Goal: Find specific page/section: Find specific page/section

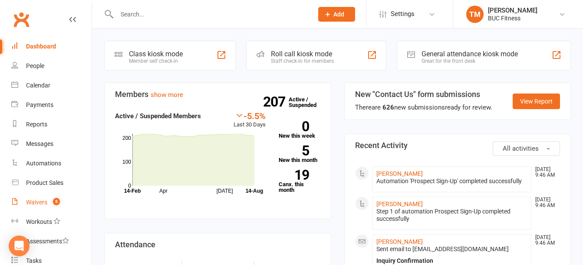
click at [36, 207] on link "Waivers 5" at bounding box center [51, 203] width 80 height 20
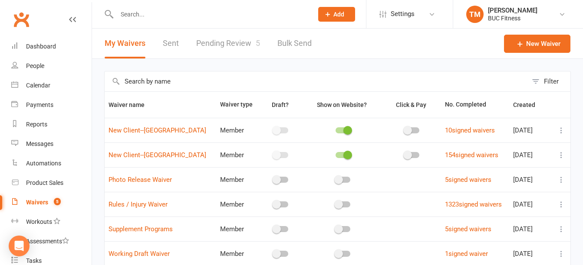
click at [221, 44] on link "Pending Review 5" at bounding box center [228, 44] width 64 height 30
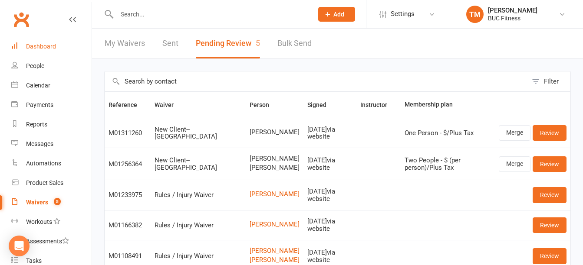
click at [42, 43] on link "Dashboard" at bounding box center [51, 47] width 80 height 20
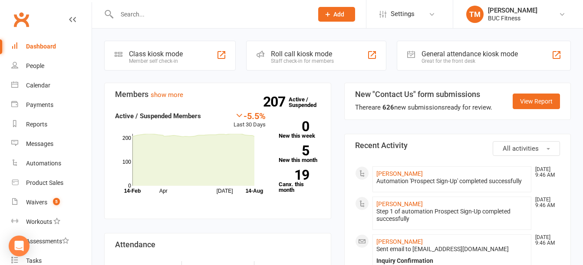
click at [39, 46] on div "Dashboard" at bounding box center [41, 46] width 30 height 7
